Goal: Information Seeking & Learning: Learn about a topic

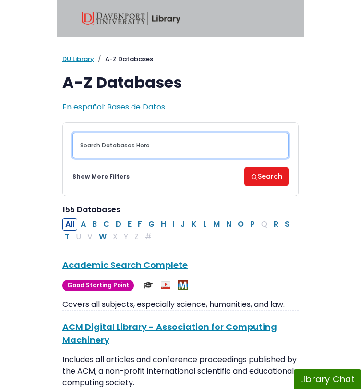
click at [202, 143] on input "Search database by title or keyword" at bounding box center [181, 145] width 216 height 25
type input "human resource"
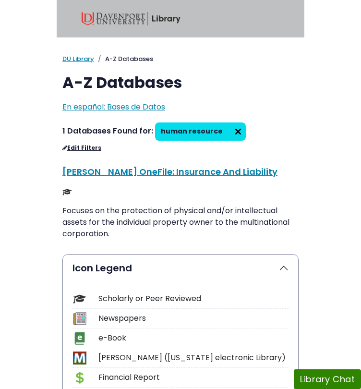
click at [231, 133] on img at bounding box center [238, 131] width 15 height 15
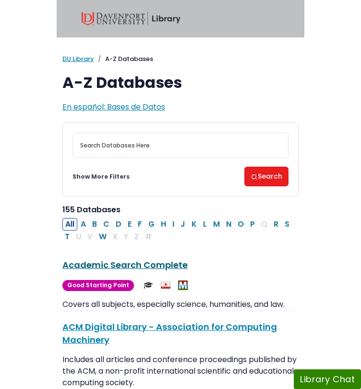
click at [147, 261] on link "Academic Search Complete This link opens in a new window" at bounding box center [124, 265] width 125 height 12
